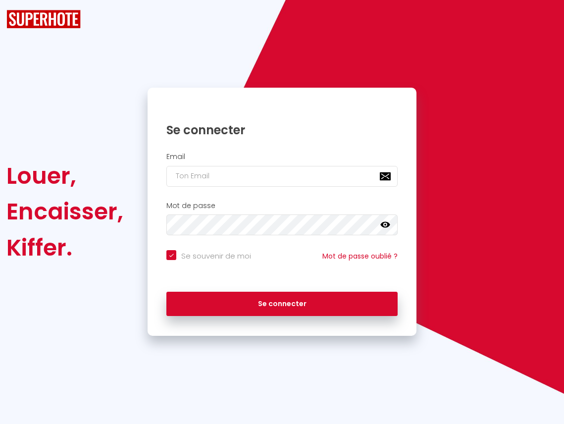
checkbox input "true"
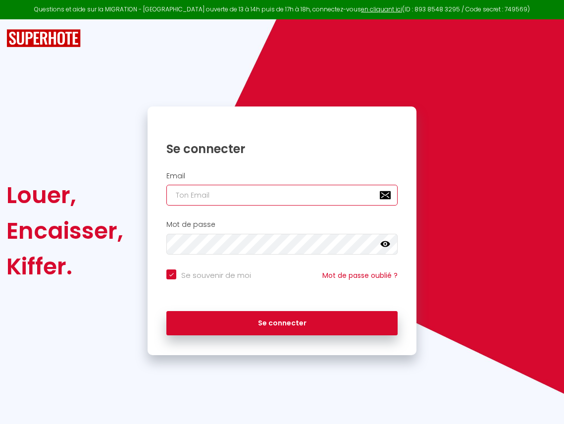
click at [267, 192] on input "email" at bounding box center [281, 195] width 231 height 21
type input "[EMAIL_ADDRESS][DOMAIN_NAME]"
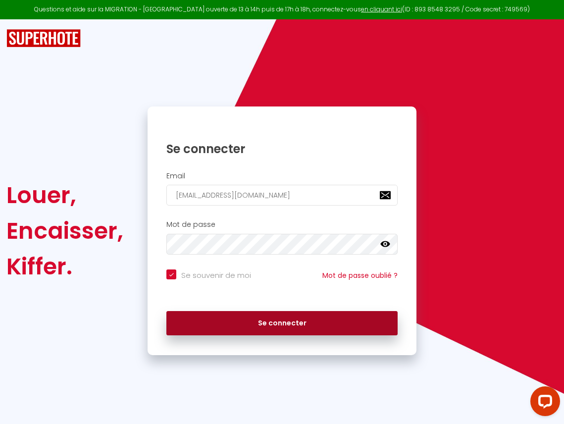
click at [274, 324] on button "Se connecter" at bounding box center [281, 323] width 231 height 25
checkbox input "true"
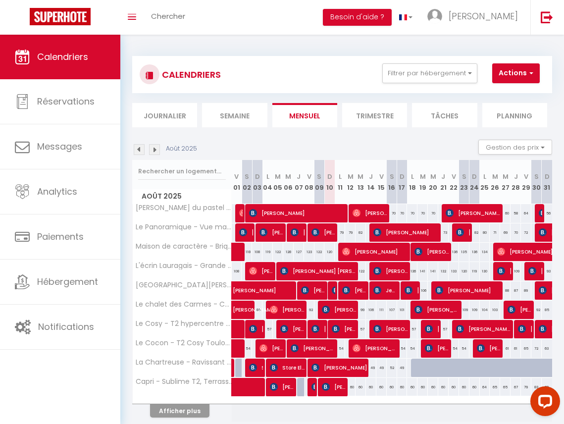
click at [177, 117] on li "Journalier" at bounding box center [164, 115] width 65 height 24
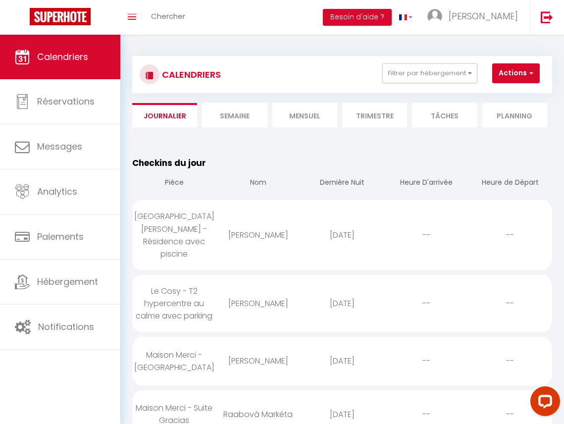
click at [297, 238] on div "[PERSON_NAME]" at bounding box center [258, 235] width 84 height 32
select select "0"
select select "1"
select select
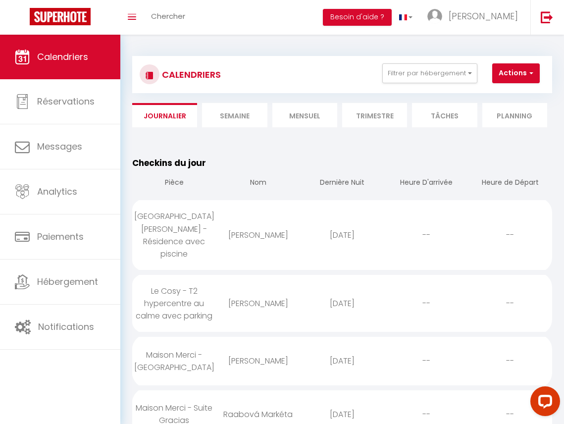
select select
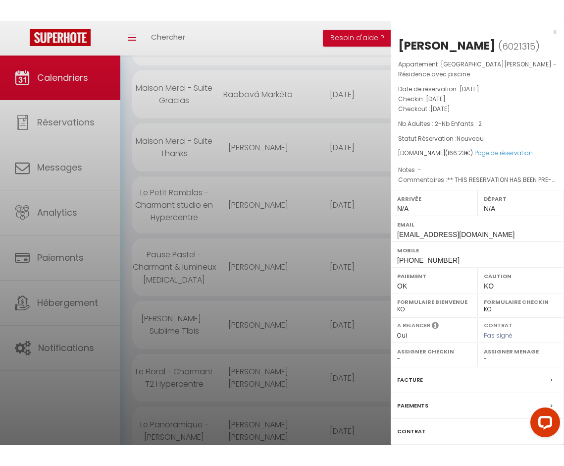
scroll to position [335, 0]
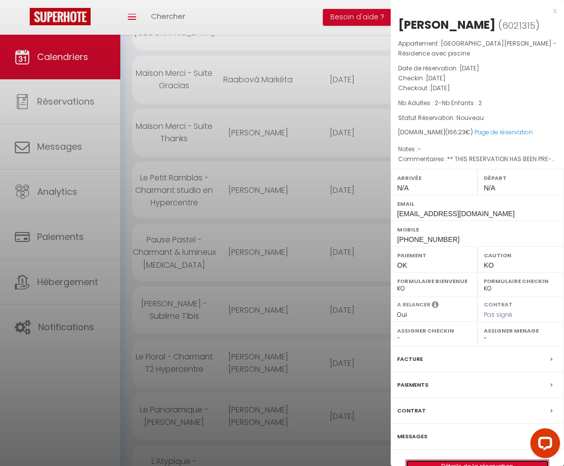
click at [482, 423] on link "Détails de la réservation" at bounding box center [477, 466] width 143 height 13
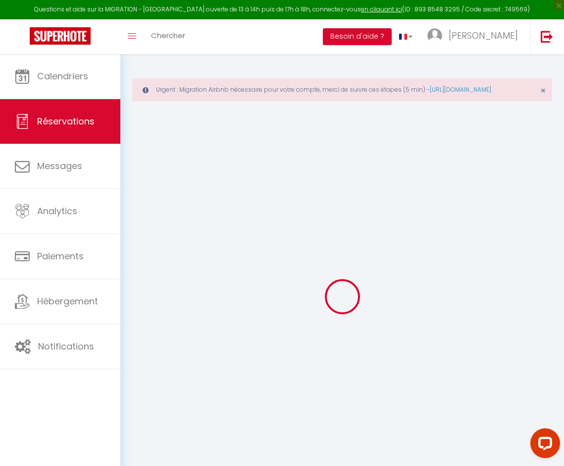
type input "[PERSON_NAME]"
type input "Fraj"
type input "[EMAIL_ADDRESS][DOMAIN_NAME]"
type input "[PHONE_NUMBER]"
type input "."
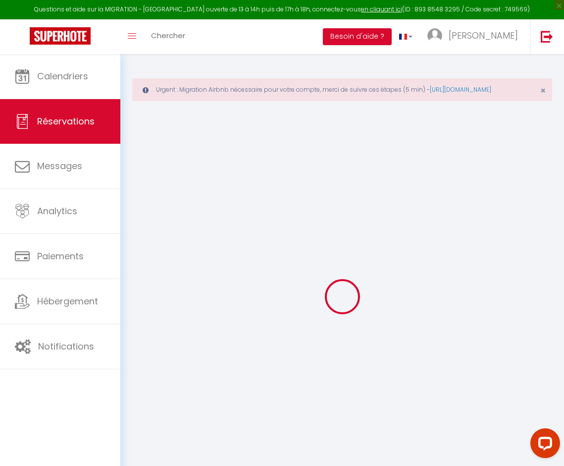
select select "ES"
type input "27.02"
type input "2.33"
select select "31739"
select select "1"
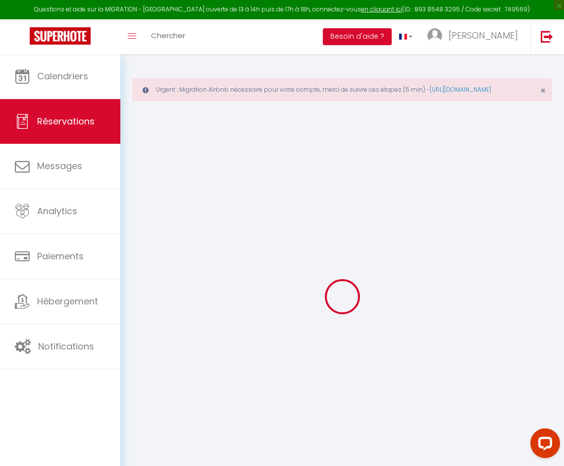
select select
type input "2"
select select "12"
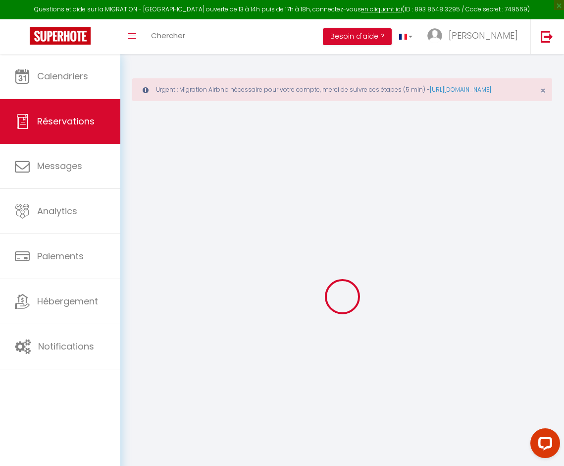
select select
type input "110.97"
checkbox input "false"
type input "0"
select select "2"
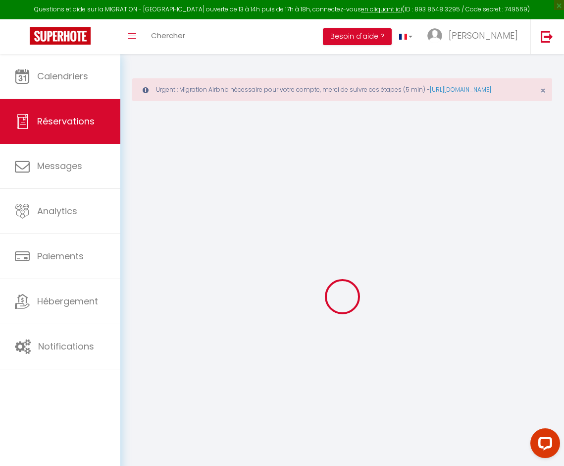
type input "0"
select select
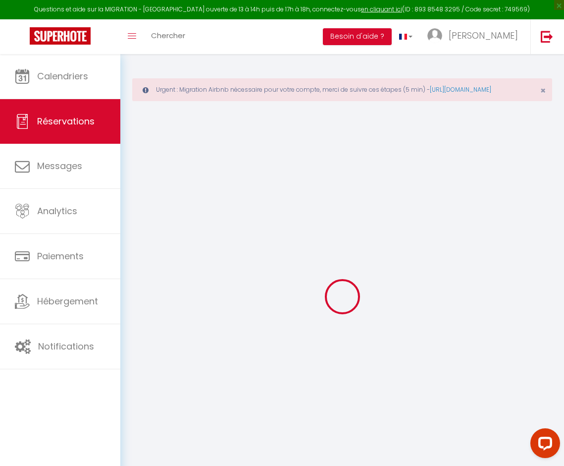
select select "14"
checkbox input "false"
select select
checkbox input "false"
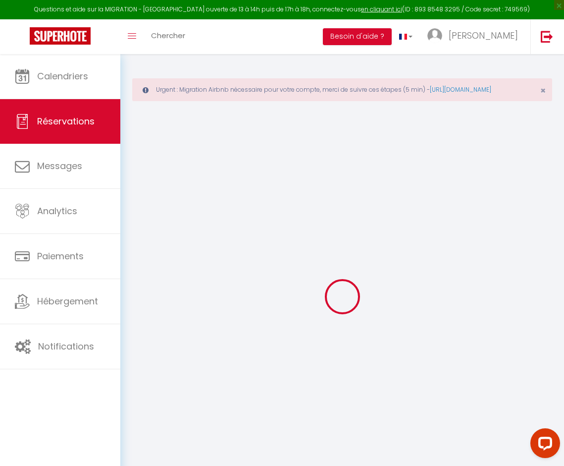
select select
checkbox input "false"
select select
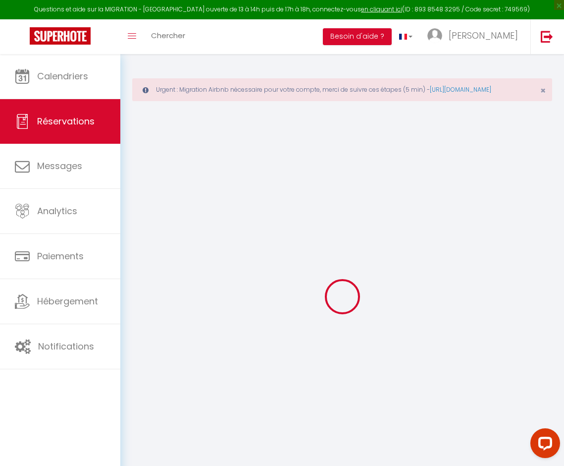
checkbox input "false"
type textarea "** THIS RESERVATION HAS BEEN PRE-PAID ** BOOKING NOTE : Payment charge is EUR 2…"
type input "48"
type input "7.26"
select select
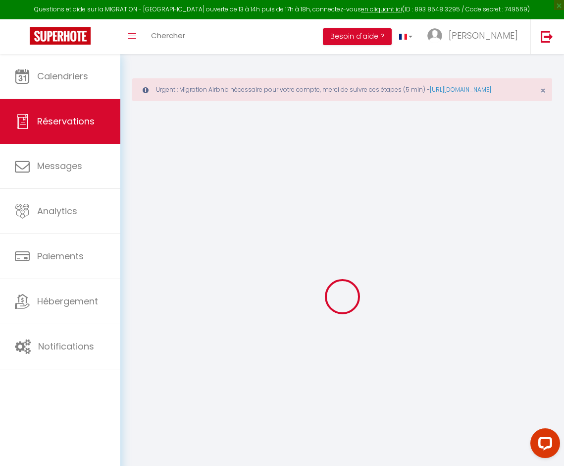
select select
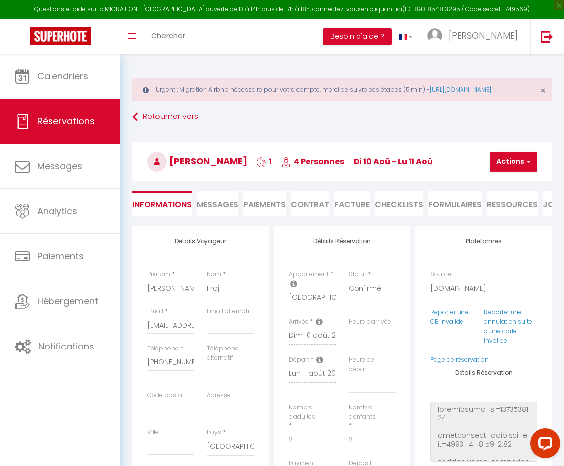
checkbox input "false"
select select
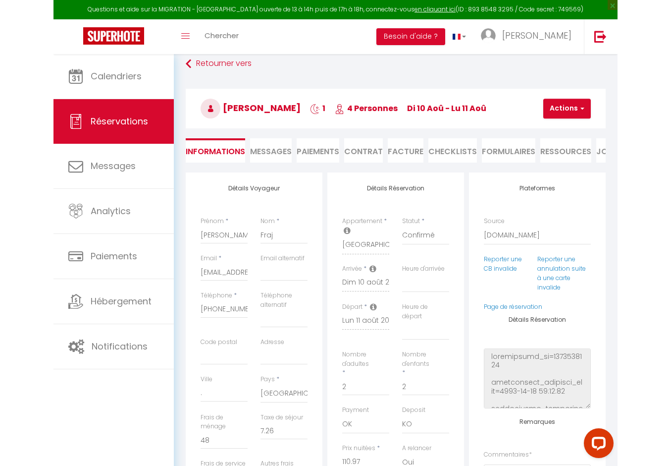
scroll to position [66, 0]
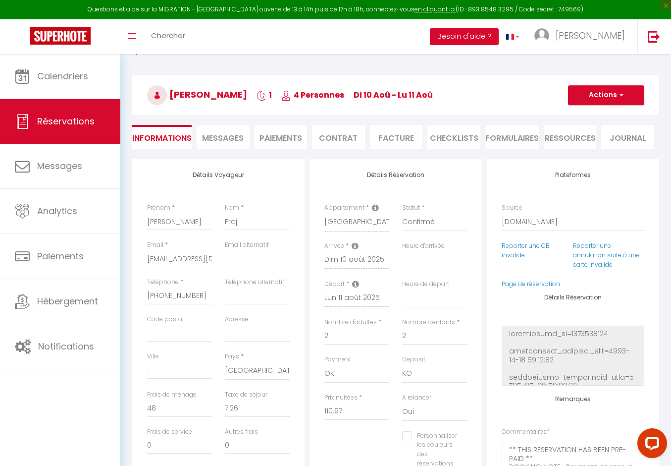
drag, startPoint x: 391, startPoint y: 301, endPoint x: 312, endPoint y: 232, distance: 105.0
click at [311, 233] on div "Détails Réservation Appartement * Lumaïa - Vue cité, terrasse & Piscine L'écrin…" at bounding box center [396, 343] width 172 height 368
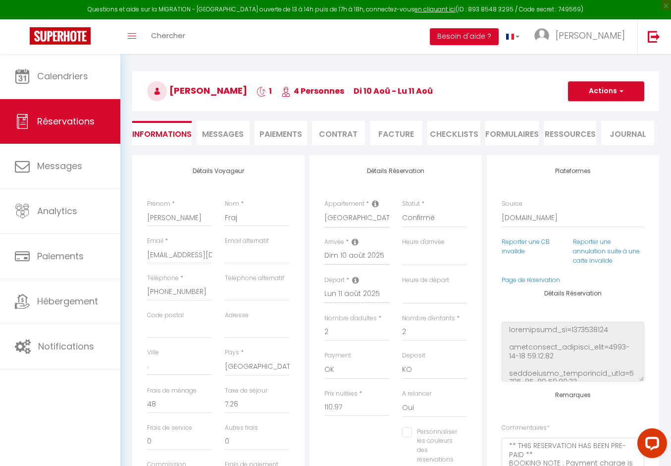
scroll to position [69, 0]
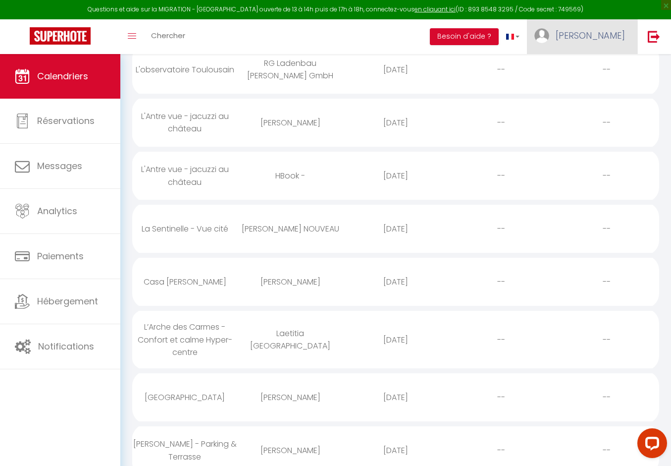
scroll to position [2362, 0]
